Goal: Find specific page/section: Find specific page/section

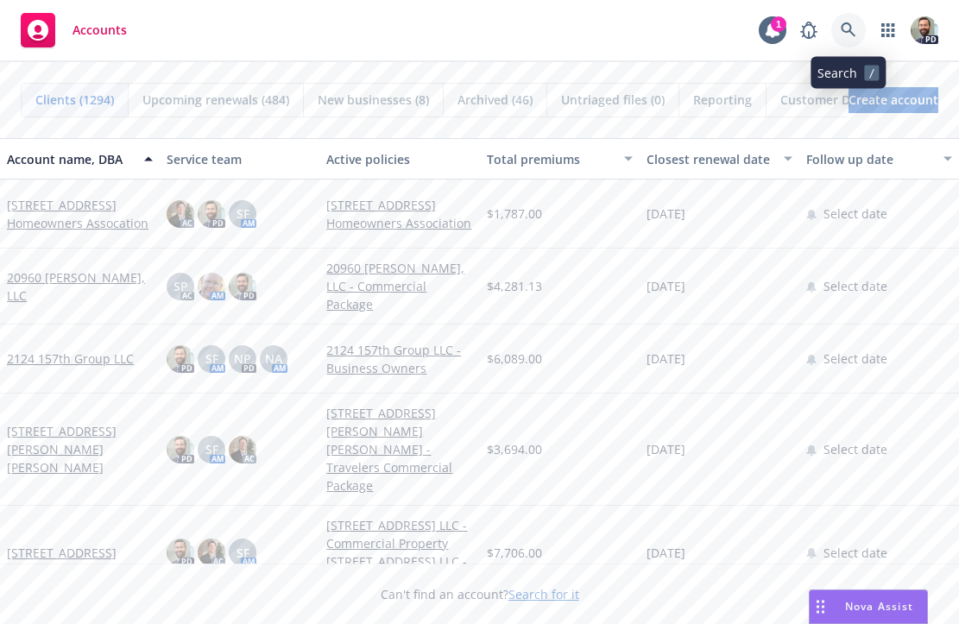
click at [840, 29] on link at bounding box center [849, 30] width 35 height 35
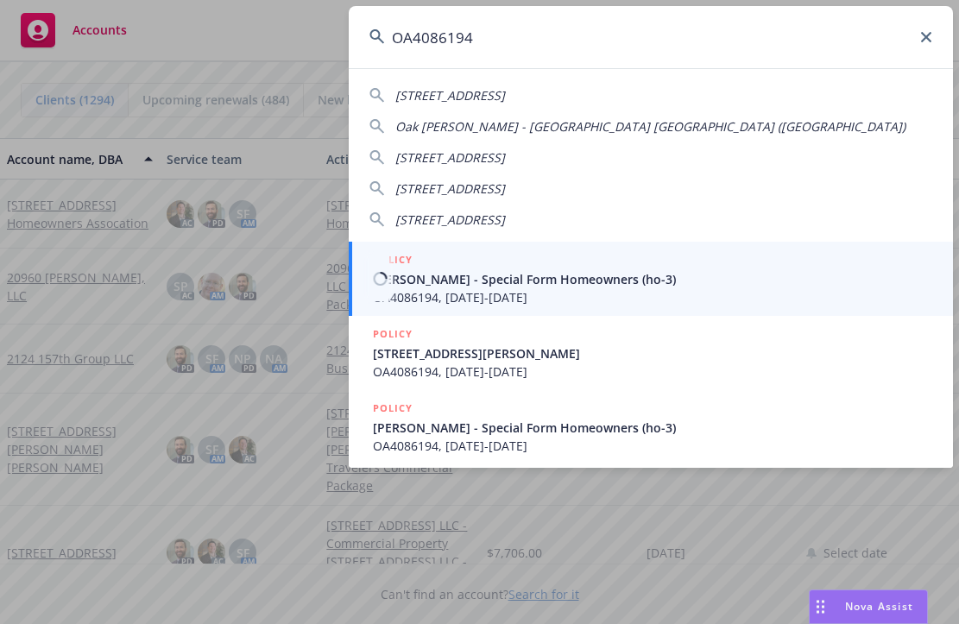
type input "OA4086194"
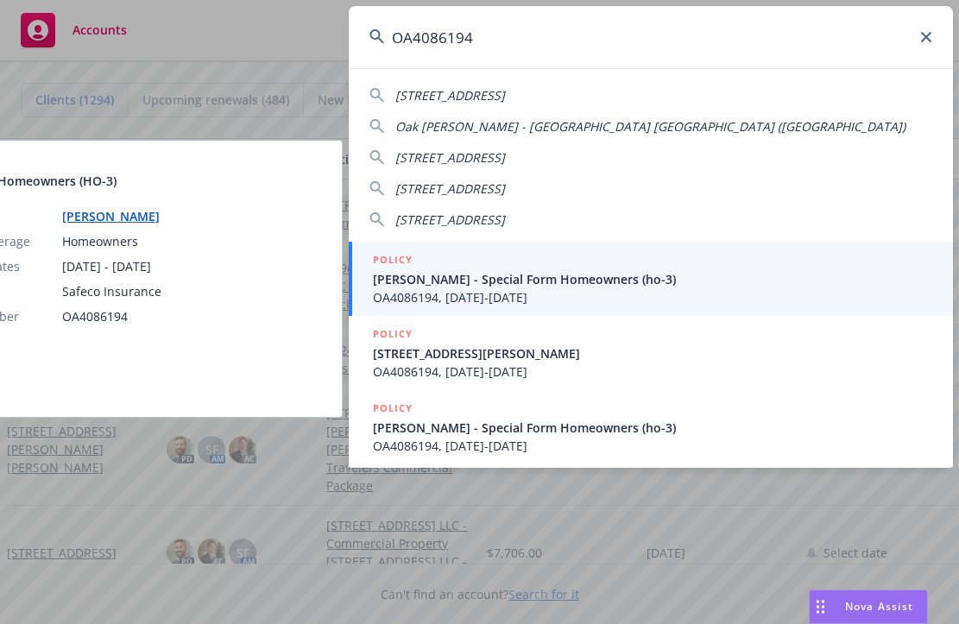
click at [417, 297] on span "OA4086194, 10/26/2020-10/26/2021" at bounding box center [653, 297] width 560 height 18
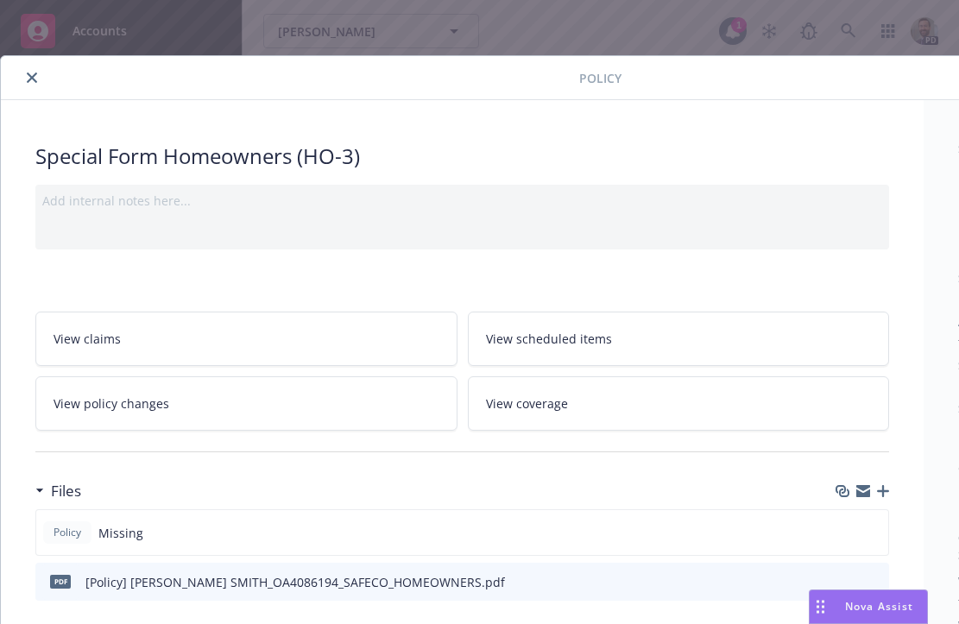
click at [28, 76] on icon "close" at bounding box center [32, 78] width 10 height 10
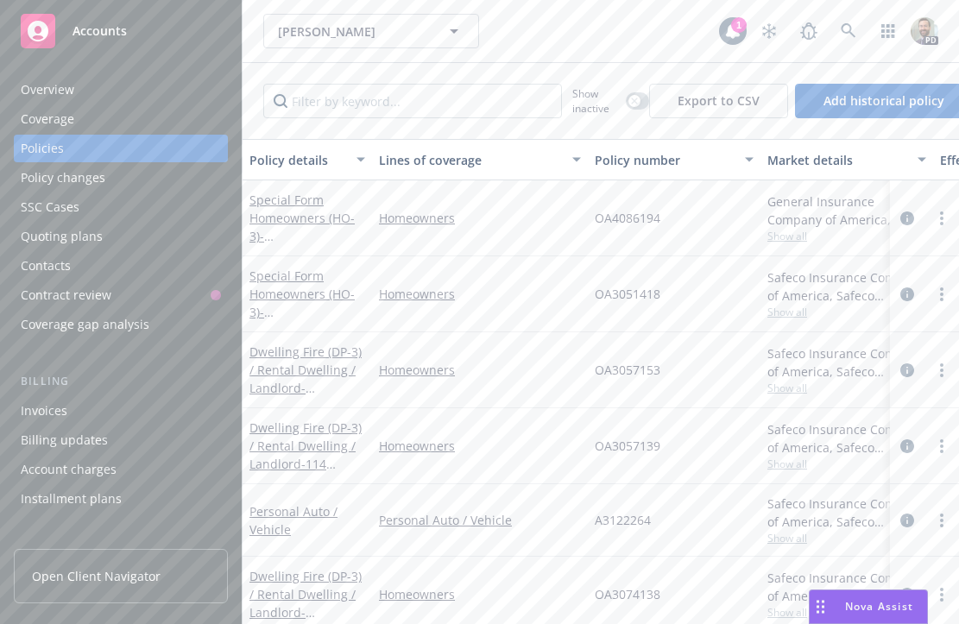
click at [47, 90] on div "Overview" at bounding box center [48, 90] width 54 height 28
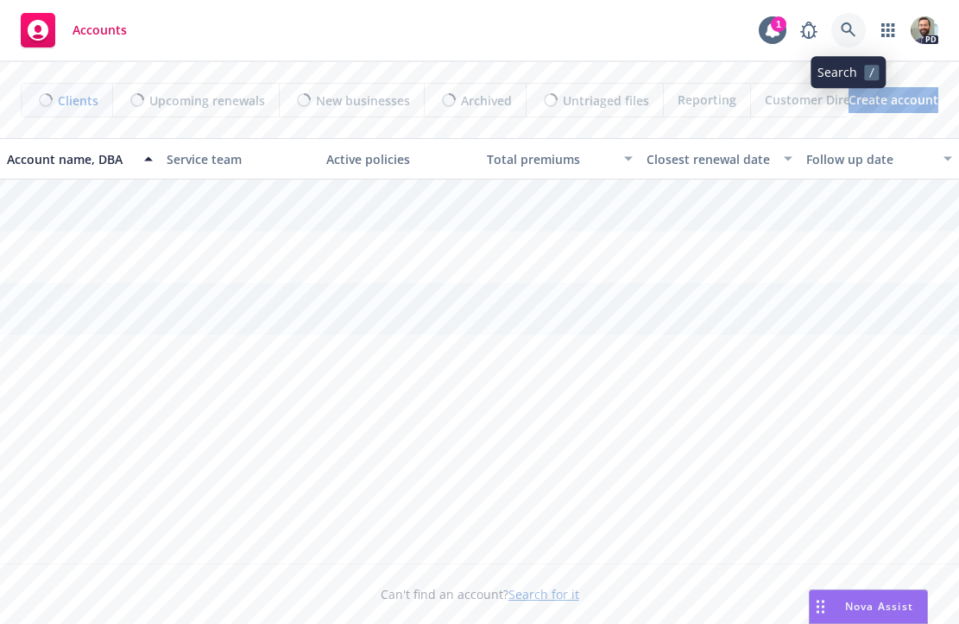
click at [849, 26] on icon at bounding box center [849, 30] width 16 height 16
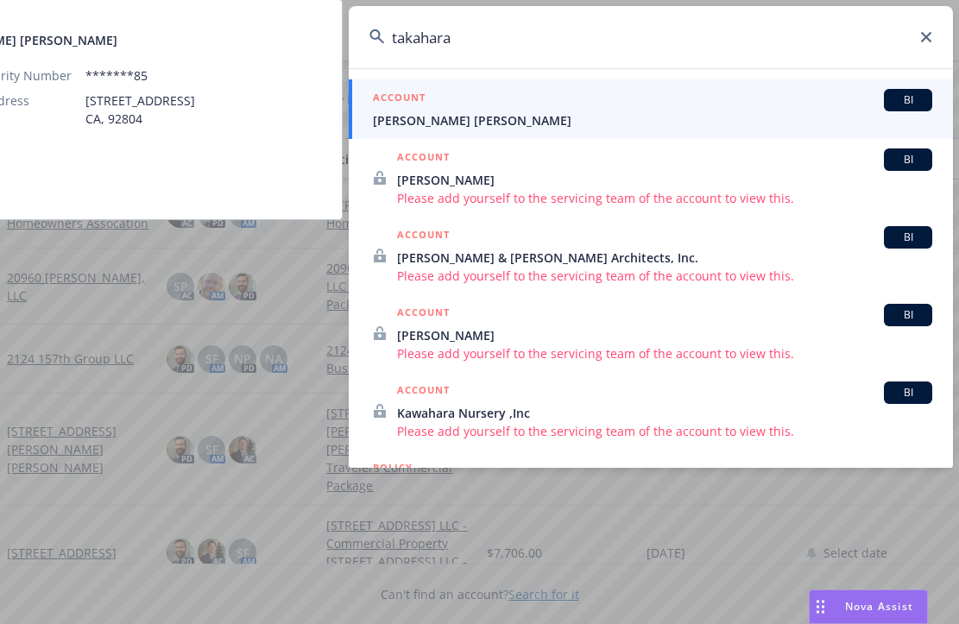
type input "takahara"
click at [528, 122] on span "Jennifer Truong Takahara" at bounding box center [653, 120] width 560 height 18
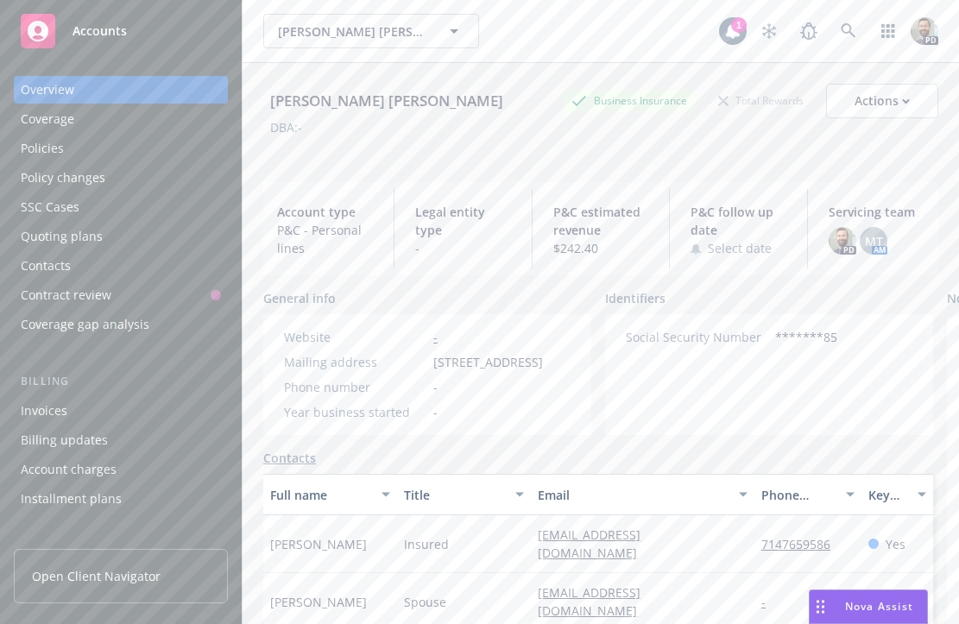
click at [60, 149] on div "Policies" at bounding box center [42, 149] width 43 height 28
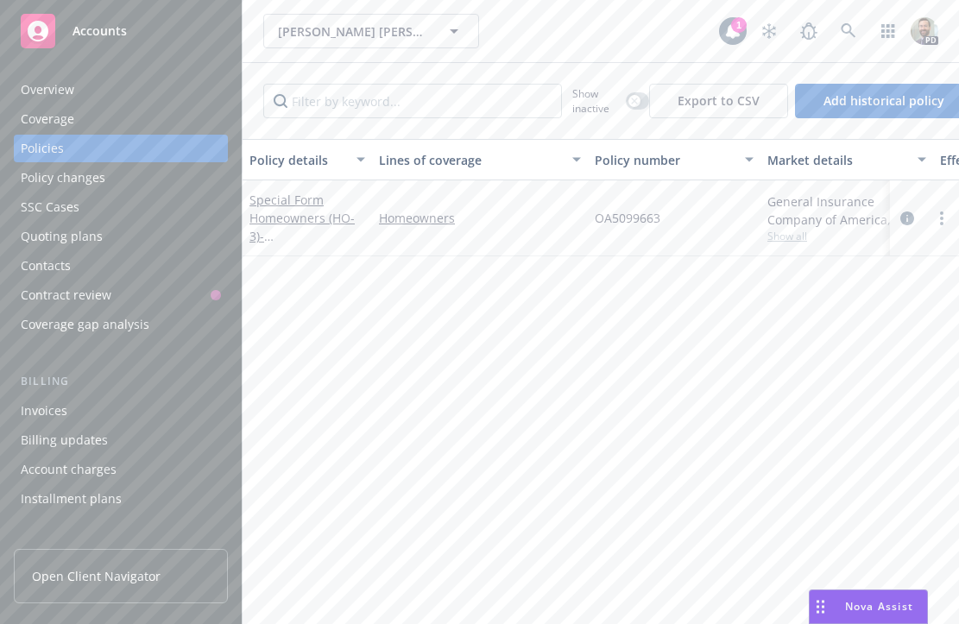
click at [79, 88] on div "Overview" at bounding box center [121, 90] width 200 height 28
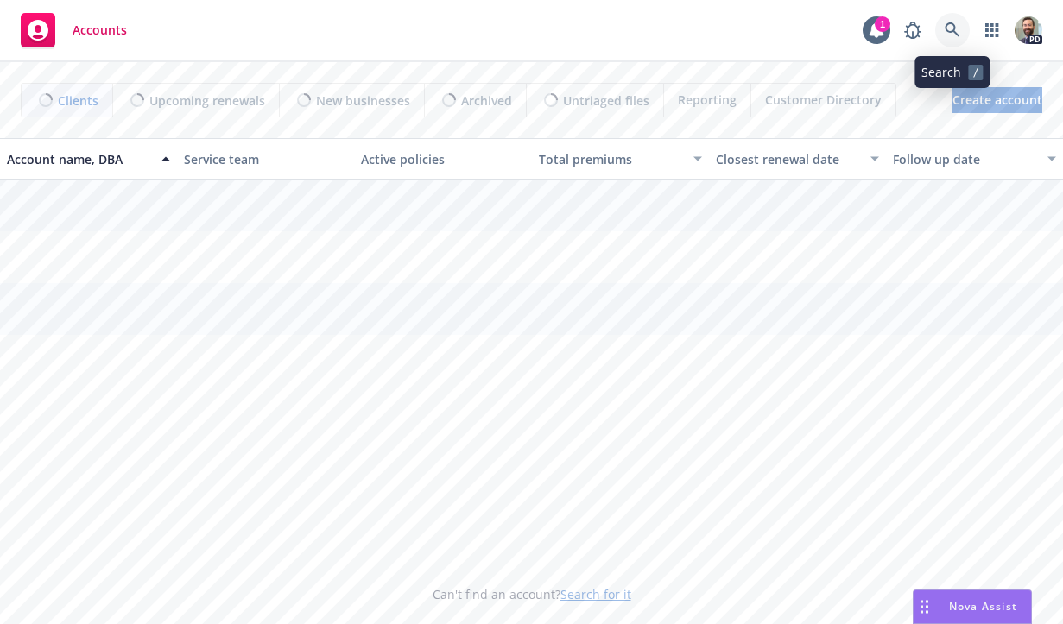
click at [949, 26] on icon at bounding box center [953, 30] width 16 height 16
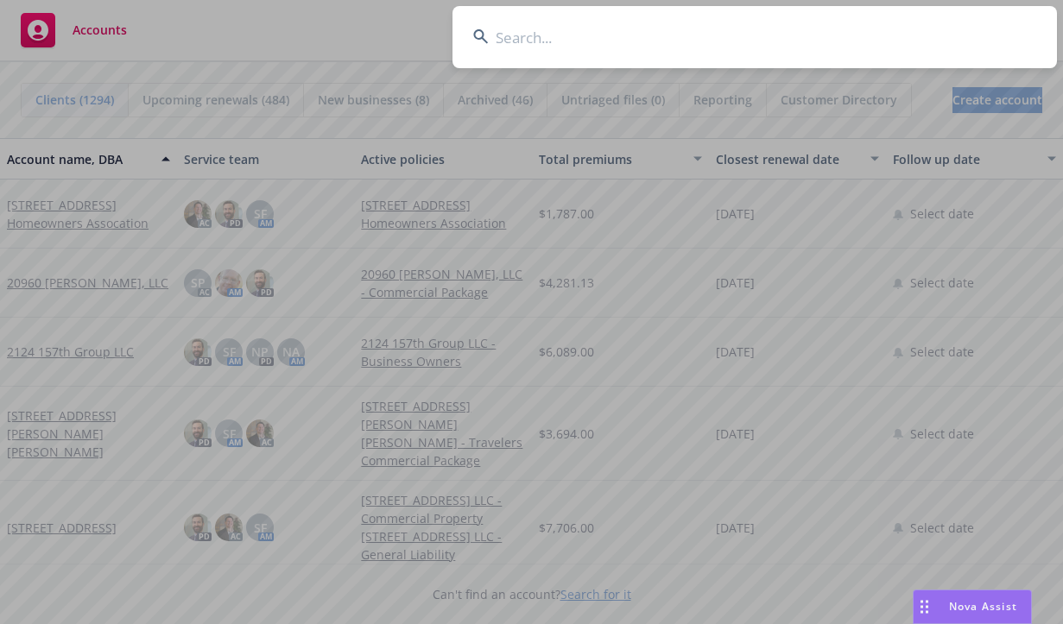
click at [633, 54] on input at bounding box center [754, 37] width 604 height 62
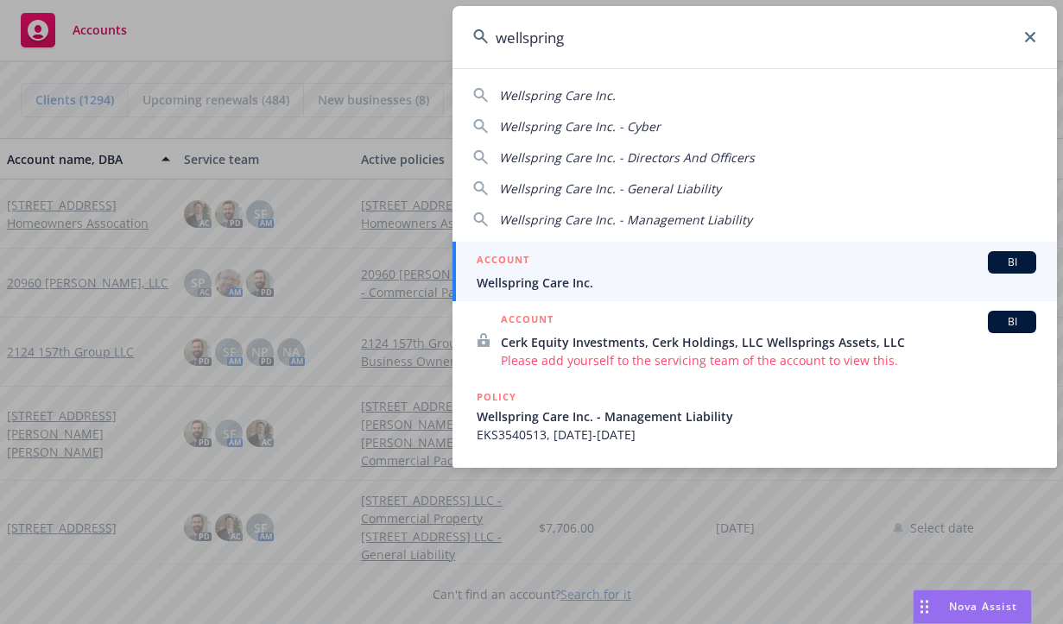
type input "wellspring"
click at [556, 284] on span "Wellspring Care Inc." at bounding box center [757, 283] width 560 height 18
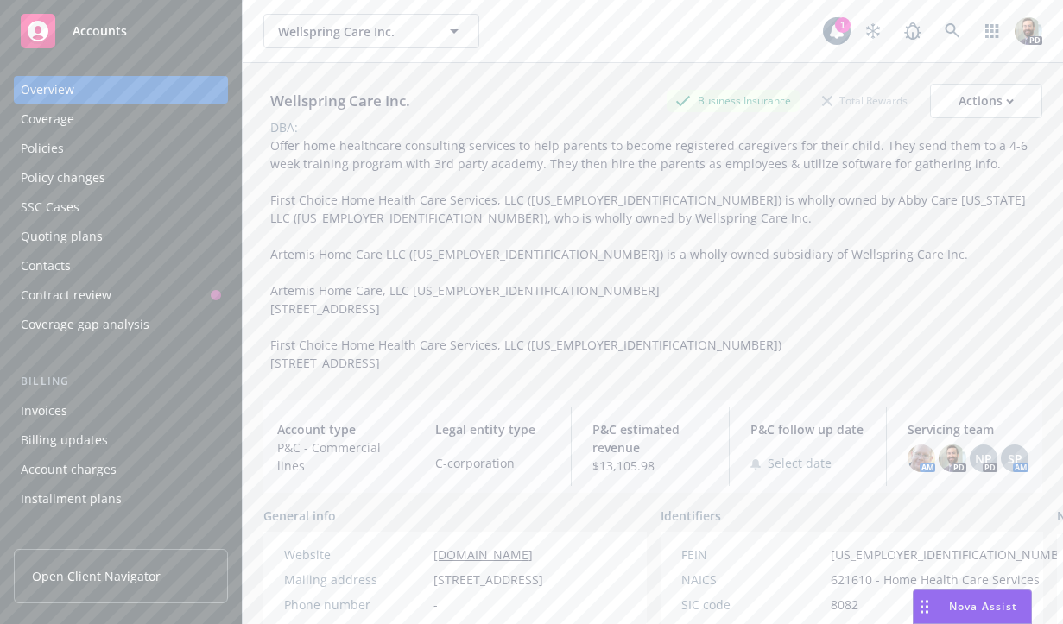
click at [58, 153] on div "Policies" at bounding box center [42, 149] width 43 height 28
